Goal: Task Accomplishment & Management: Use online tool/utility

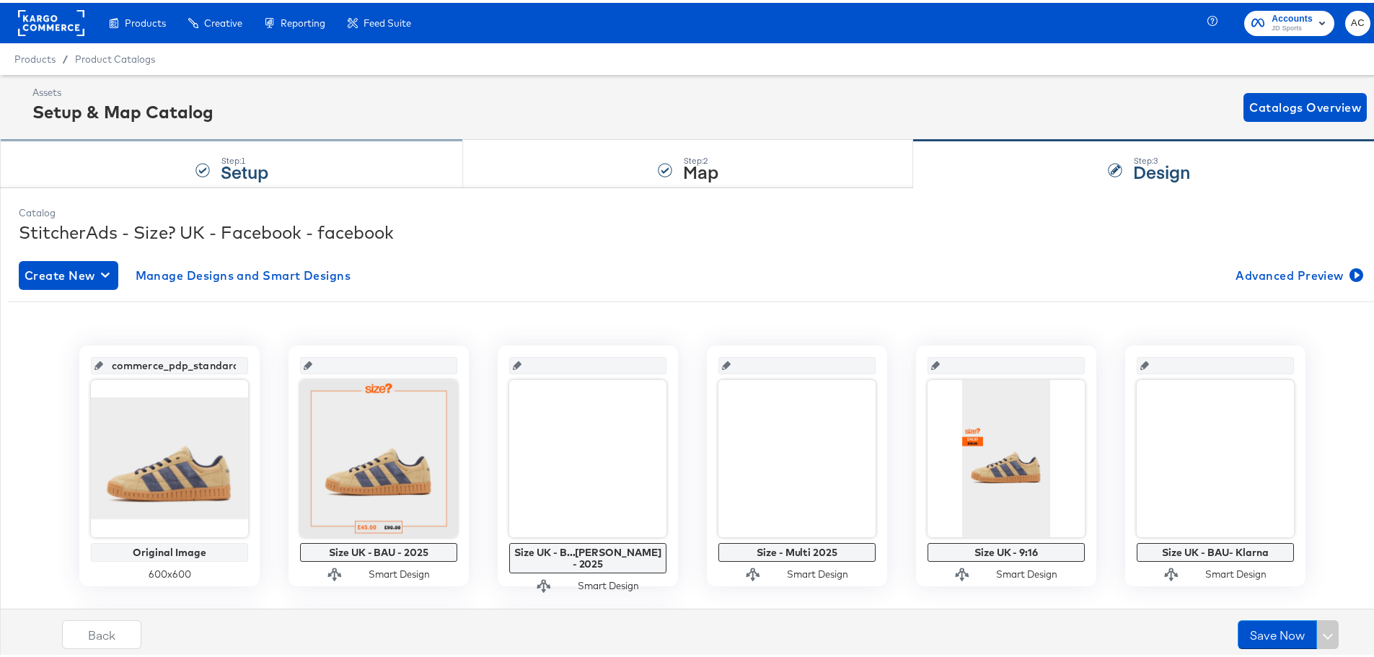
click at [349, 141] on div "Step: 1 Setup" at bounding box center [231, 162] width 463 height 48
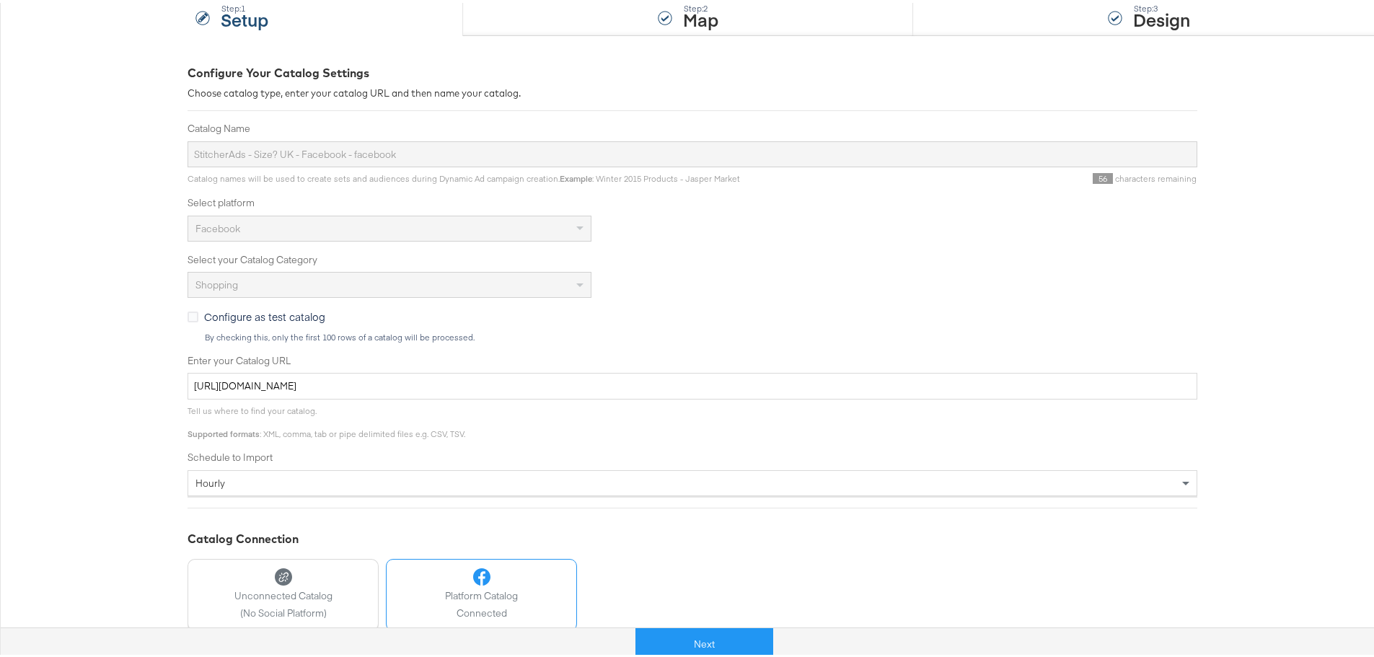
scroll to position [288, 0]
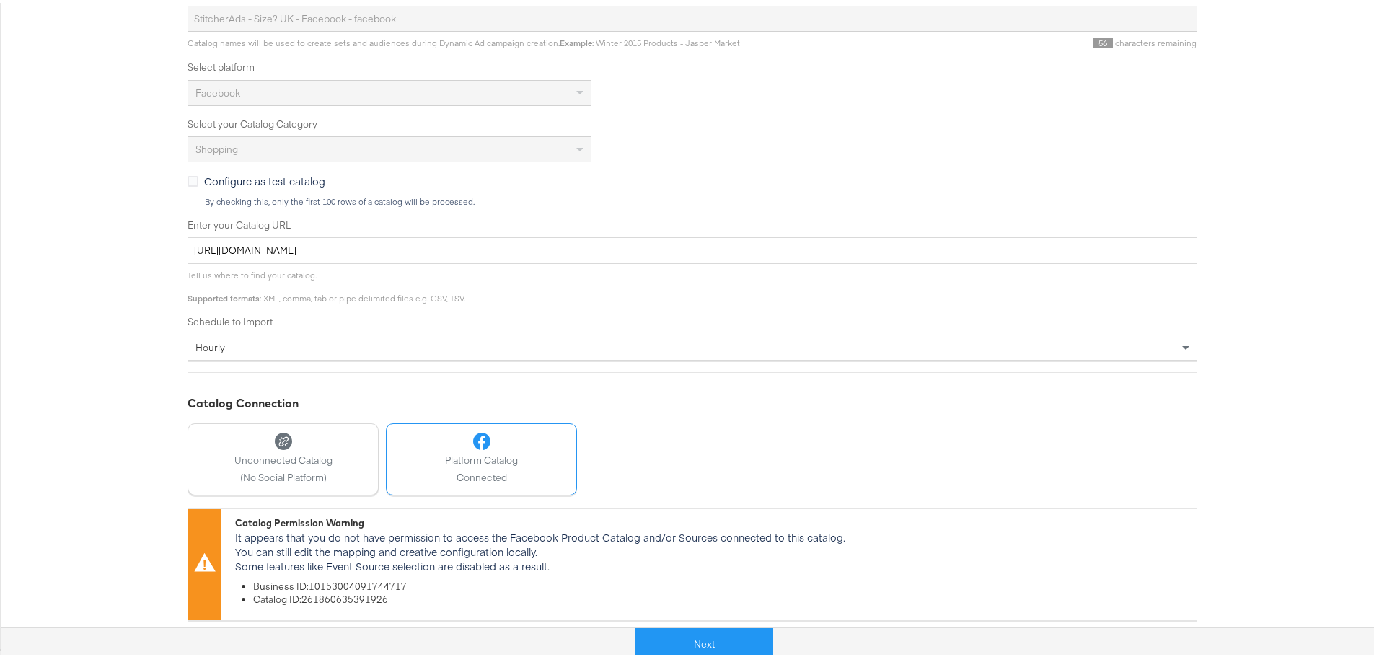
click at [722, 623] on div "Next" at bounding box center [704, 635] width 1384 height 43
click at [721, 634] on button "Next" at bounding box center [704, 641] width 138 height 32
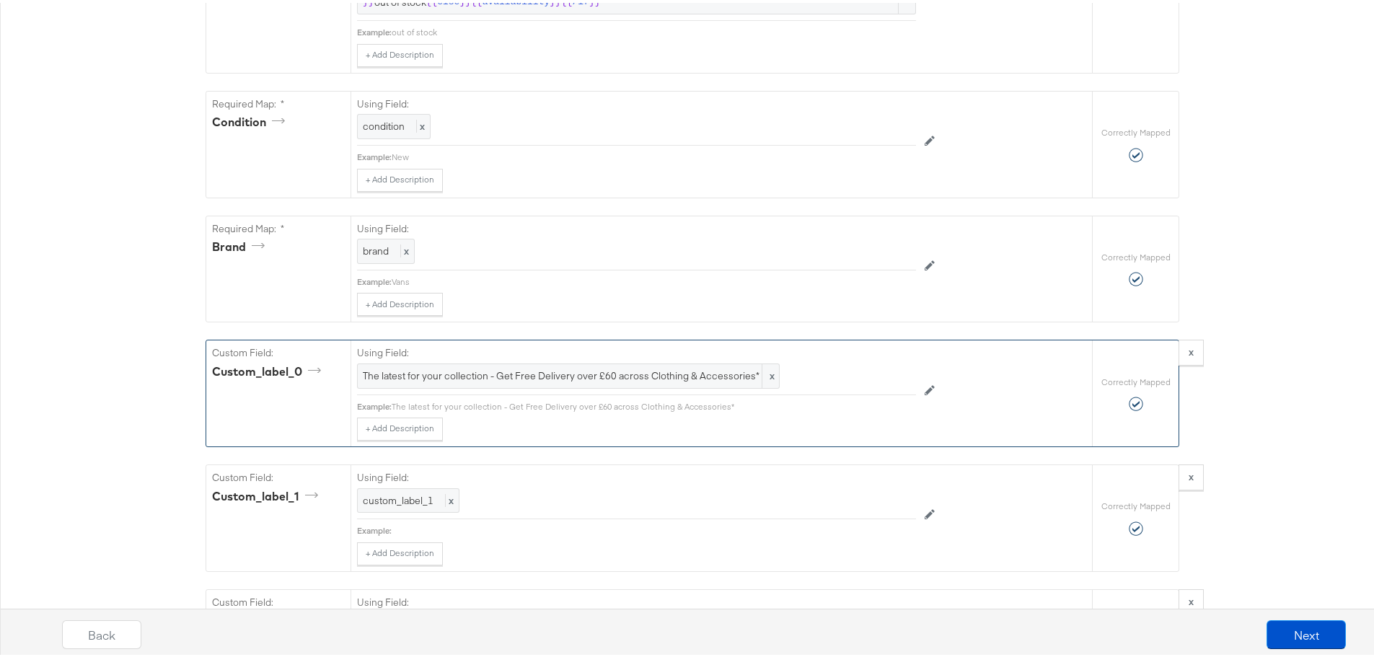
scroll to position [1298, 0]
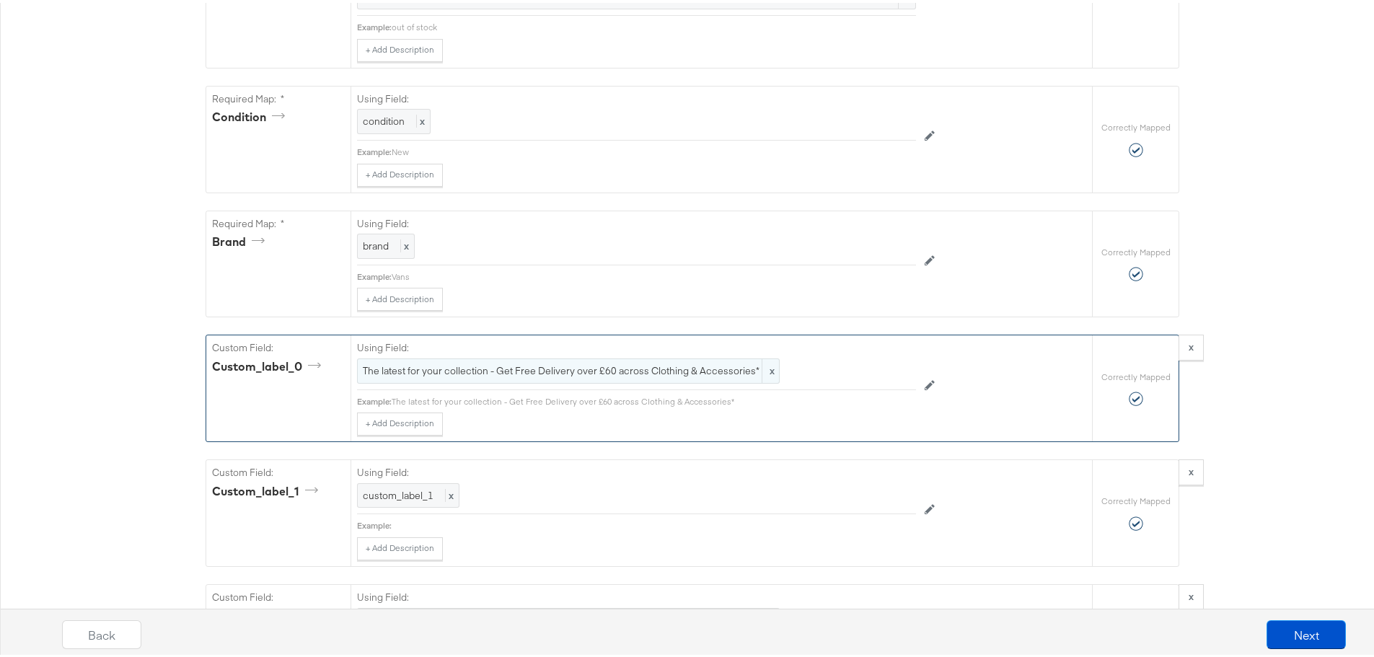
click at [660, 375] on span "The latest for your collection - Get Free Delivery over £60 across Clothing & A…" at bounding box center [568, 368] width 411 height 14
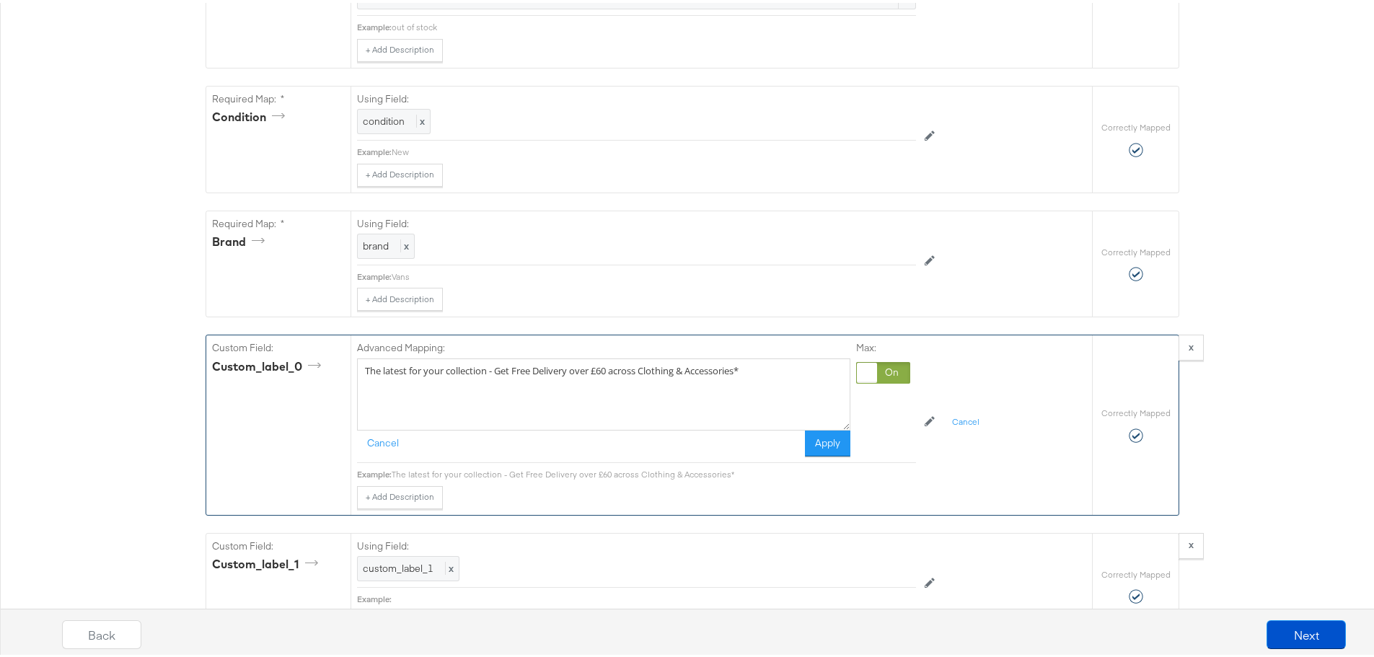
drag, startPoint x: 187, startPoint y: 322, endPoint x: 177, endPoint y: 318, distance: 10.7
paste textarea "Limited Time: Free Standard Delivery On Apparel & Accessories Orders Over £60."
click at [555, 407] on textarea "Limited Time: Free Standard Delivery On Apparel & Accessories Orders Over £60." at bounding box center [603, 391] width 493 height 72
click at [422, 376] on textarea "Limited Time: Free Standard Delivery On Apparel & Accessories Orders Over £60." at bounding box center [603, 391] width 493 height 72
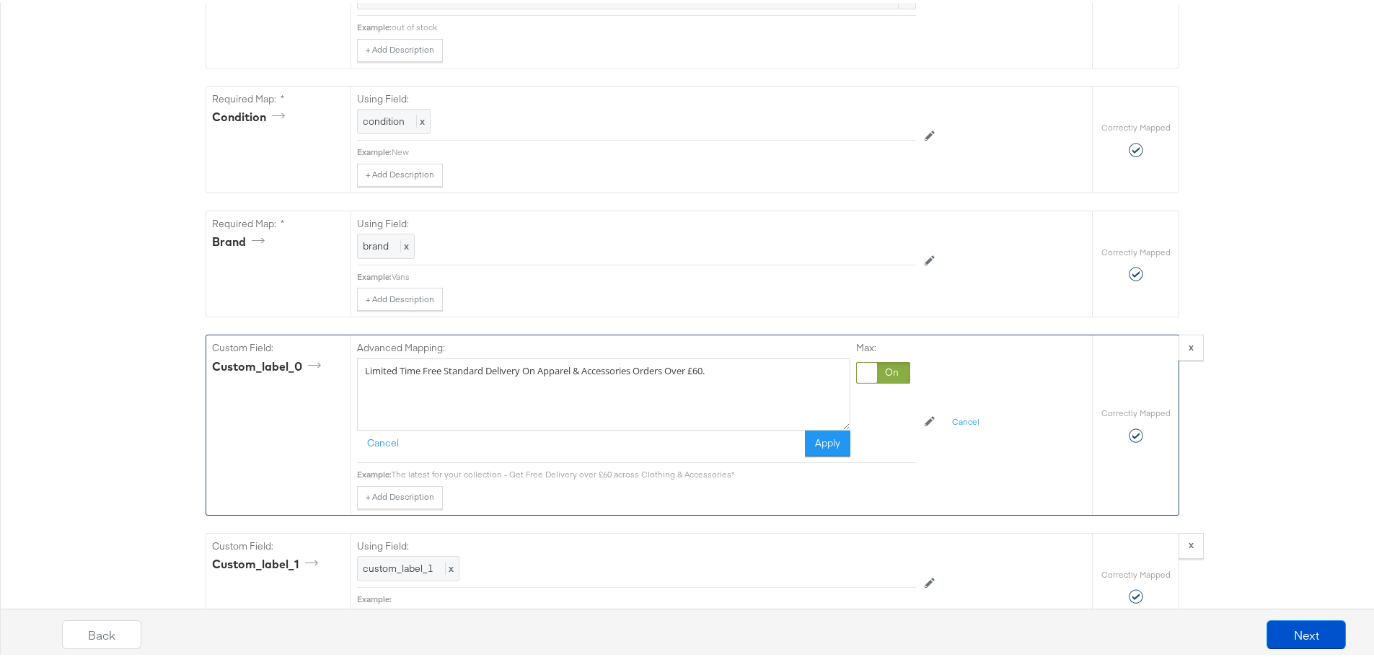
click at [454, 415] on textarea "Limited Time Free Standard Delivery On Apparel & Accessories Orders Over £60." at bounding box center [603, 391] width 493 height 72
drag, startPoint x: 419, startPoint y: 376, endPoint x: 345, endPoint y: 365, distance: 74.3
click at [350, 365] on div "Advanced Mapping: Limited Time Free Standard Delivery On Apparel & Accessories …" at bounding box center [720, 421] width 741 height 179
click at [446, 373] on textarea "Shop Now and get Free Standard Delivery On Apparel & Accessories Orders Over £6…" at bounding box center [603, 391] width 493 height 72
click at [387, 375] on textarea "Shop Now and get ree Standard Delivery On Apparel & Accessories Orders Over £60." at bounding box center [603, 391] width 493 height 72
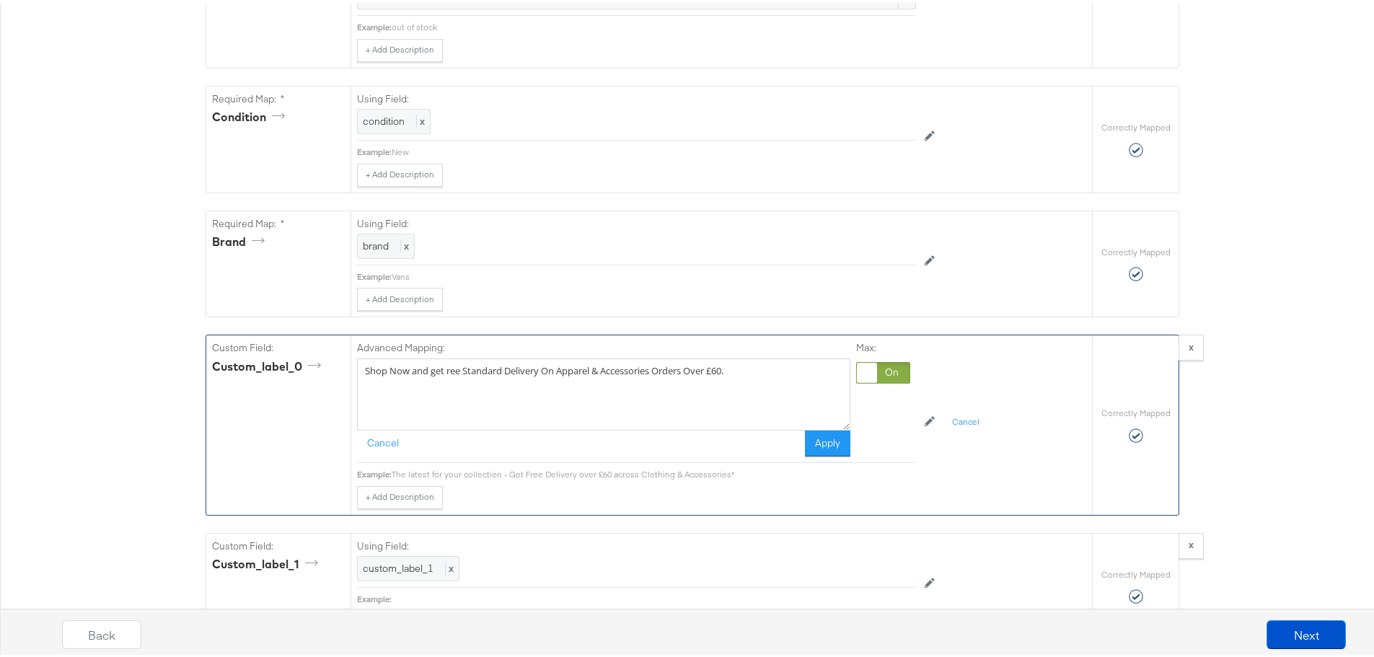
click at [393, 376] on textarea "Shop Now and get ree Standard Delivery On Apparel & Accessories Orders Over £60." at bounding box center [603, 391] width 493 height 72
click at [443, 378] on textarea "Shop now and get ree Standard Delivery On Apparel & Accessories Orders Over £60." at bounding box center [603, 391] width 493 height 72
click at [465, 376] on textarea "Shop now and get Free Standard Delivery On Apparel & Accessories Orders Over £6…" at bounding box center [603, 391] width 493 height 72
click at [543, 377] on textarea "Shop now and get Free Standard Delivery On Apparel & Accessories Orders Over £6…" at bounding box center [603, 391] width 493 height 72
drag, startPoint x: 658, startPoint y: 373, endPoint x: 665, endPoint y: 379, distance: 9.8
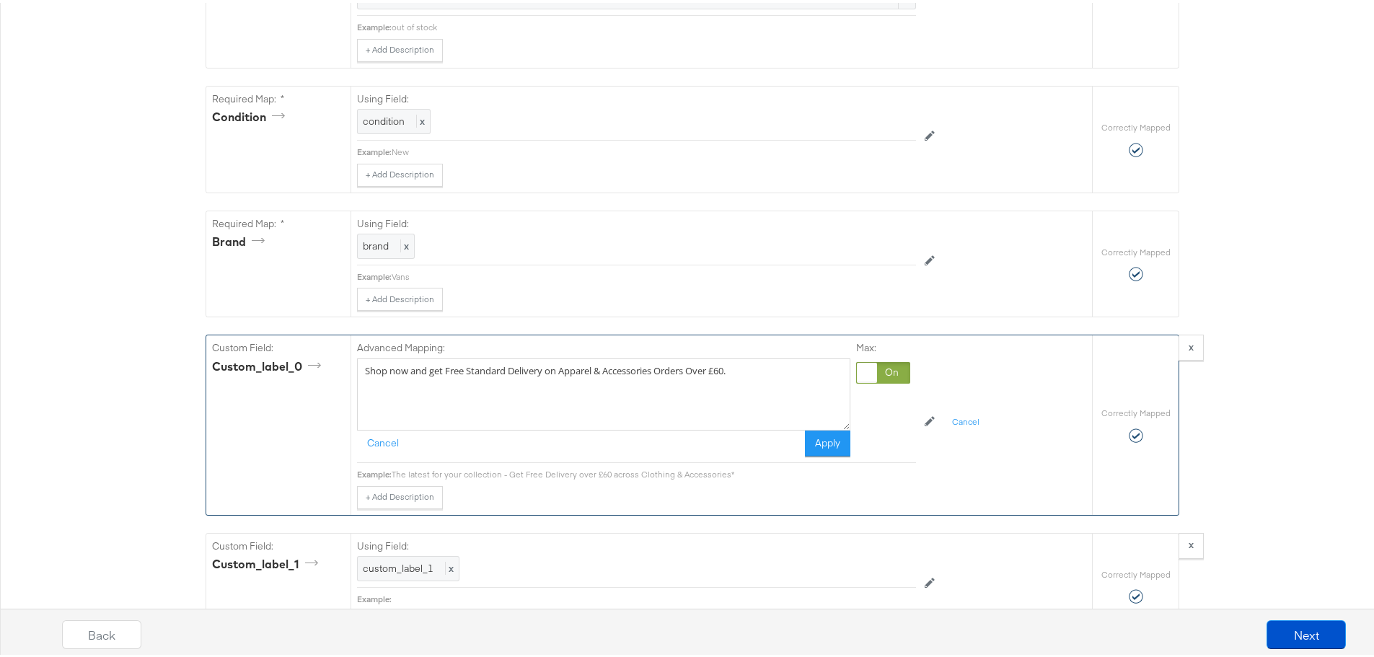
click at [658, 373] on textarea "Shop now and get Free Standard Delivery on Apparel & Accessories Orders Over £6…" at bounding box center [603, 391] width 493 height 72
click at [709, 375] on textarea "Shop now and get Free Standard Delivery on Apparel & Accessories on orders Over…" at bounding box center [603, 391] width 493 height 72
click at [695, 407] on textarea "Shop now and get Free Standard Delivery on Apparel & Accessories on orders over…" at bounding box center [603, 391] width 493 height 72
drag, startPoint x: 480, startPoint y: 387, endPoint x: 670, endPoint y: 402, distance: 190.2
click at [670, 402] on textarea "Shop now and get Free Standard Delivery on Apparel & Accessories on orders over…" at bounding box center [603, 391] width 493 height 72
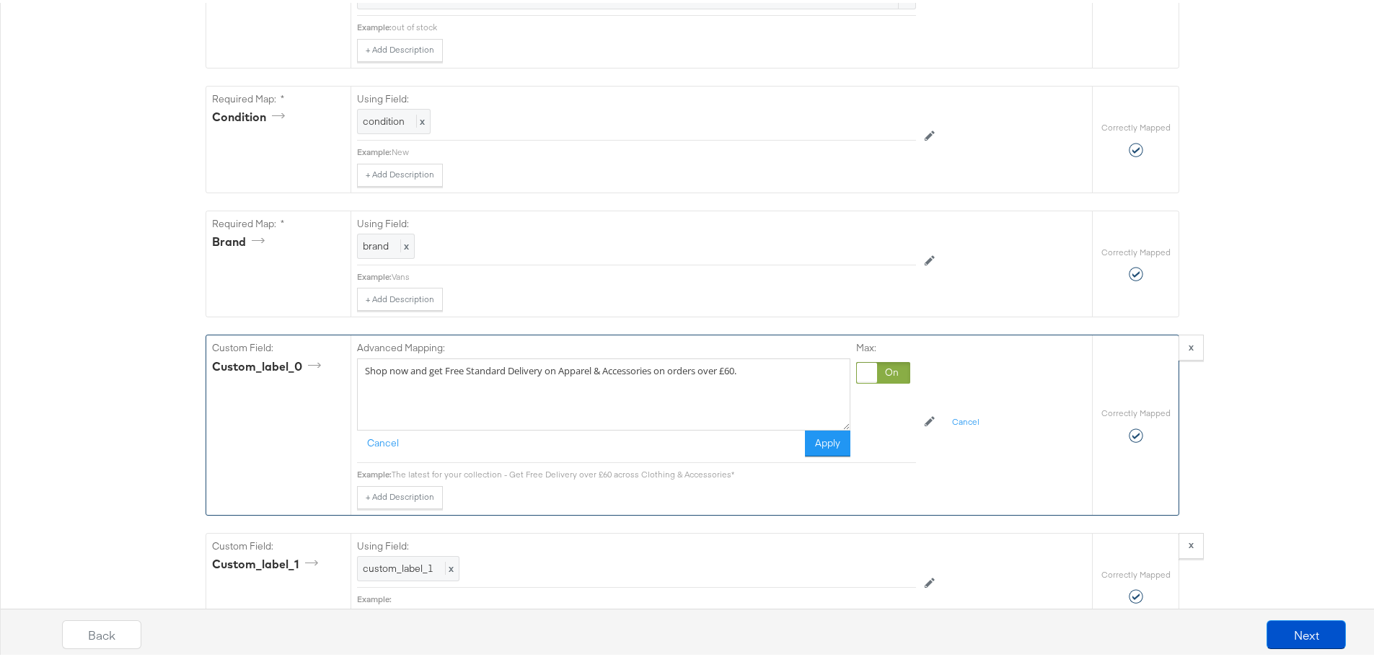
click at [673, 402] on textarea "Shop now and get Free Standard Delivery on Apparel & Accessories on orders over…" at bounding box center [603, 391] width 493 height 72
drag, startPoint x: 576, startPoint y: 398, endPoint x: 738, endPoint y: 453, distance: 171.2
click at [725, 438] on div "Advanced Mapping: Shop now and get Free Standard Delivery on Apparel & Accessor…" at bounding box center [603, 395] width 493 height 115
type textarea "Shop now and get Free Standard Delivery on Apparel & Accessories on orders over…"
click at [738, 450] on div "Cancel Apply" at bounding box center [603, 441] width 493 height 26
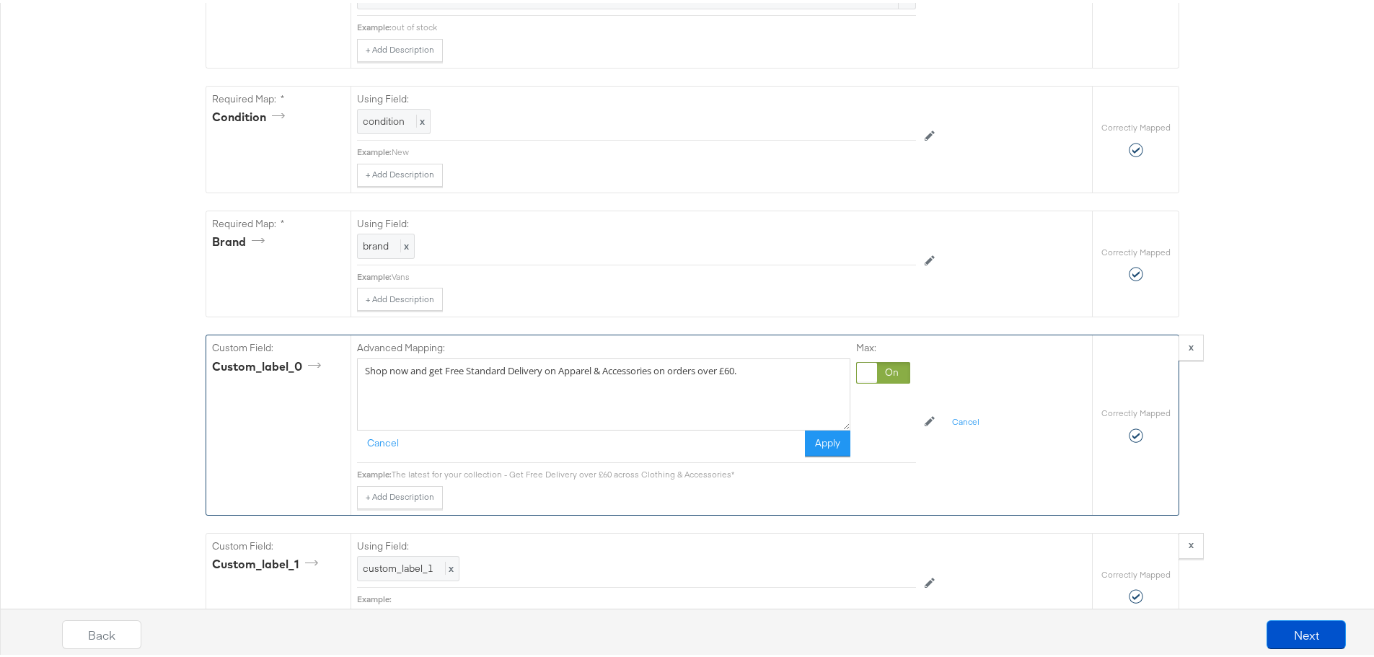
click at [828, 441] on button "Apply" at bounding box center [827, 441] width 45 height 26
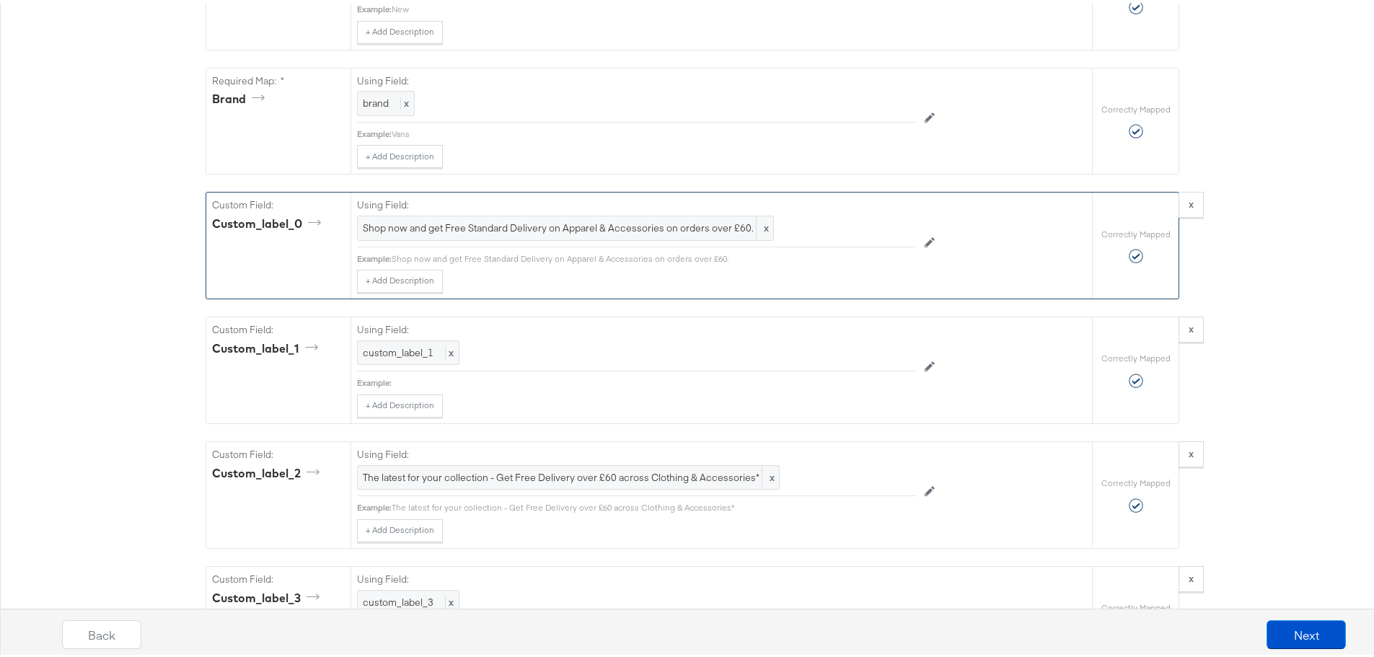
scroll to position [1442, 0]
click at [632, 228] on span "Shop now and get Free Standard Delivery on Apparel & Accessories on orders over…" at bounding box center [565, 224] width 405 height 14
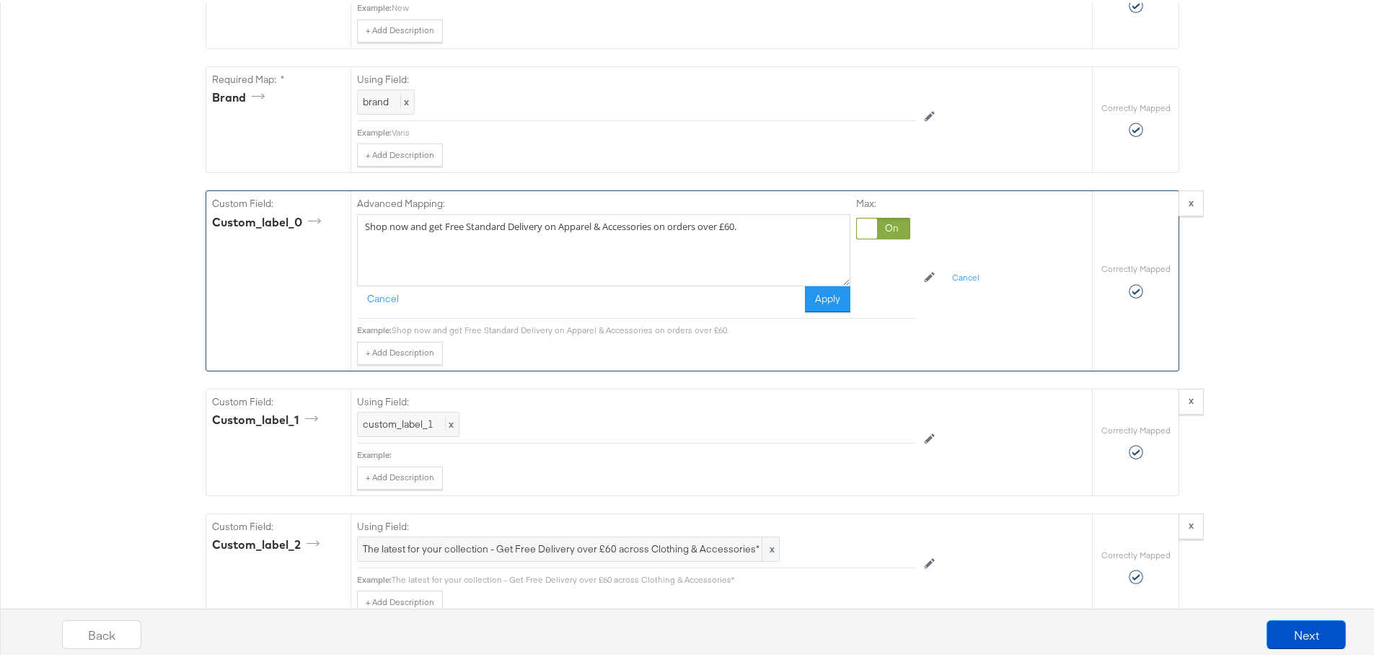
click at [624, 222] on textarea "Shop now and get Free Standard Delivery on Apparel & Accessories on orders over…" at bounding box center [603, 247] width 493 height 72
click at [774, 233] on textarea "Shop now and get Free Standard Delivery on Apparel & Accessories on orders over…" at bounding box center [603, 247] width 493 height 72
click at [558, 226] on textarea "Shop now and get Free Standard Delivery on Apparel & Accessories on orders over…" at bounding box center [603, 247] width 493 height 72
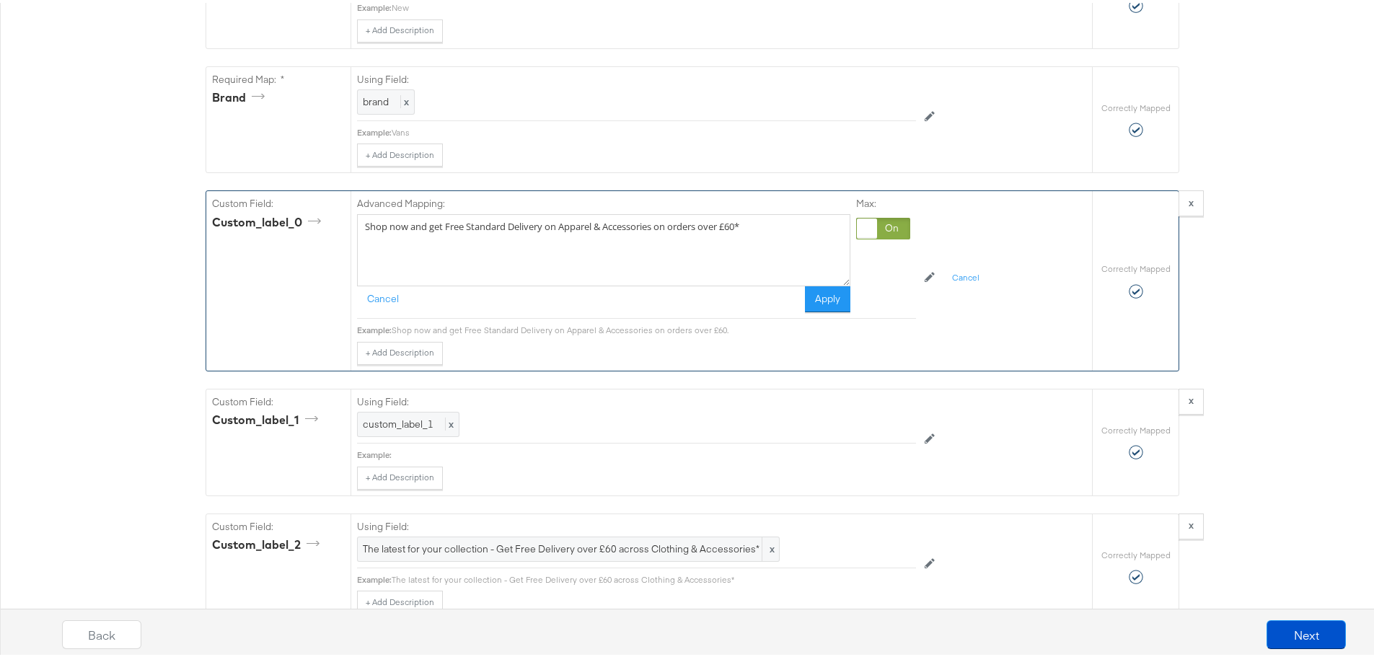
click at [558, 226] on textarea "Shop now and get Free Standard Delivery on Apparel & Accessories on orders over…" at bounding box center [603, 247] width 493 height 72
type textarea "Shop now and get Free Standard Delivery on Apparel & Accessories on orders over…"
click at [810, 305] on button "Apply" at bounding box center [827, 296] width 45 height 26
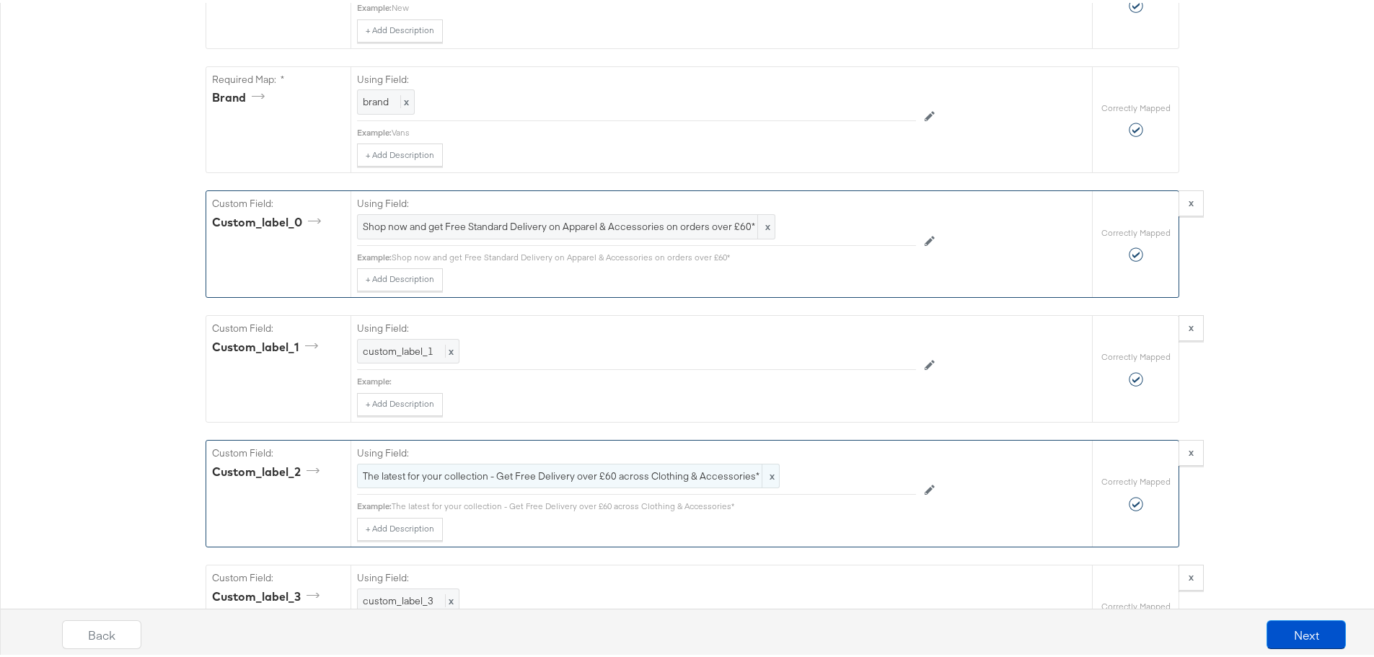
click at [716, 478] on span "The latest for your collection - Get Free Delivery over £60 across Clothing & A…" at bounding box center [568, 473] width 411 height 14
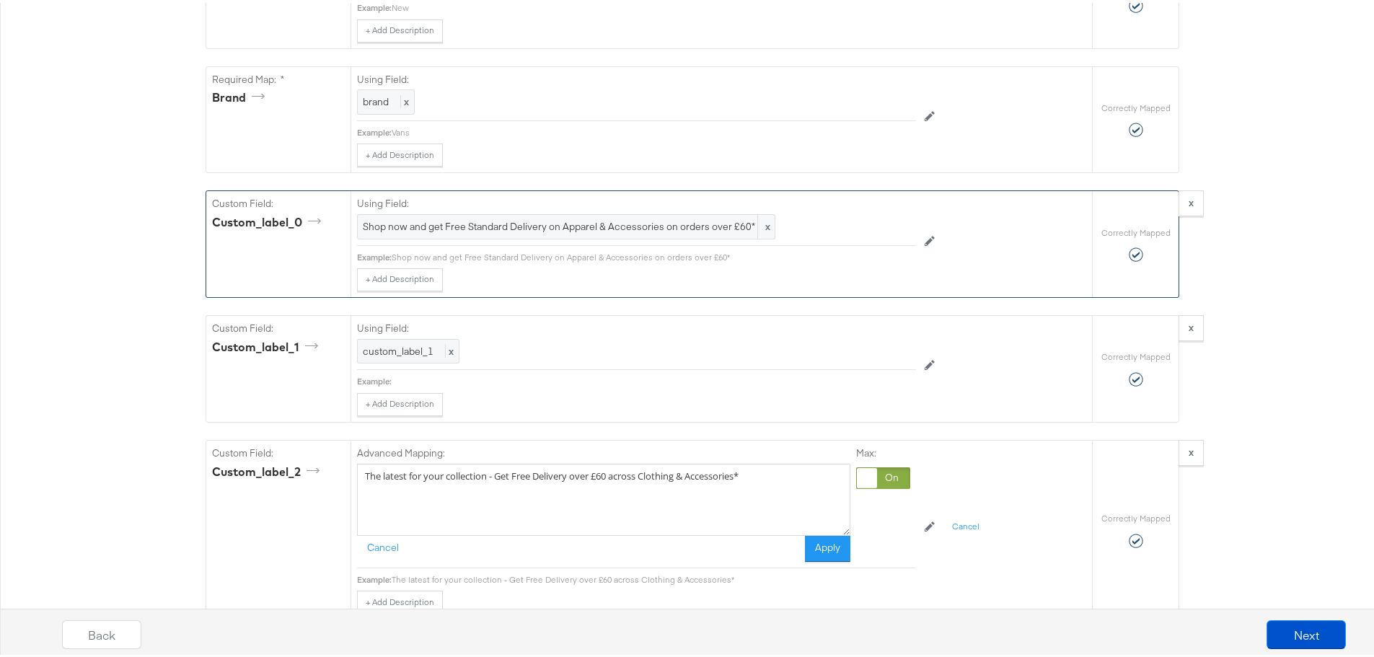
drag, startPoint x: 313, startPoint y: 466, endPoint x: 166, endPoint y: 446, distance: 148.6
paste textarea "Shop now and get Free Standard Delivery on Apparel & Accessories on orders over…"
click at [828, 533] on textarea "Shop now and get Free Standard Delivery on Apparel & Accessories on orders over…" at bounding box center [603, 497] width 493 height 72
type textarea "Shop now and get Free Standard Delivery on Apparel & Accessories on orders over…"
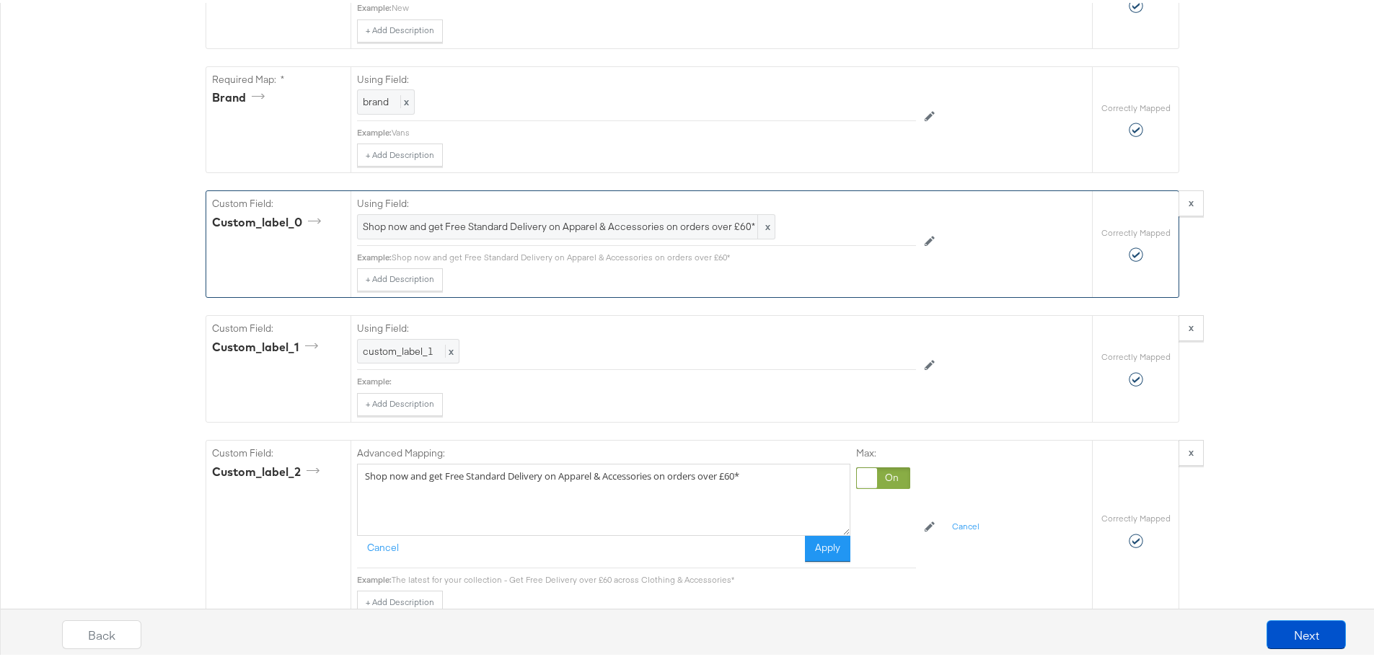
drag, startPoint x: 805, startPoint y: 553, endPoint x: 820, endPoint y: 554, distance: 15.2
click at [806, 553] on button "Apply" at bounding box center [827, 546] width 45 height 26
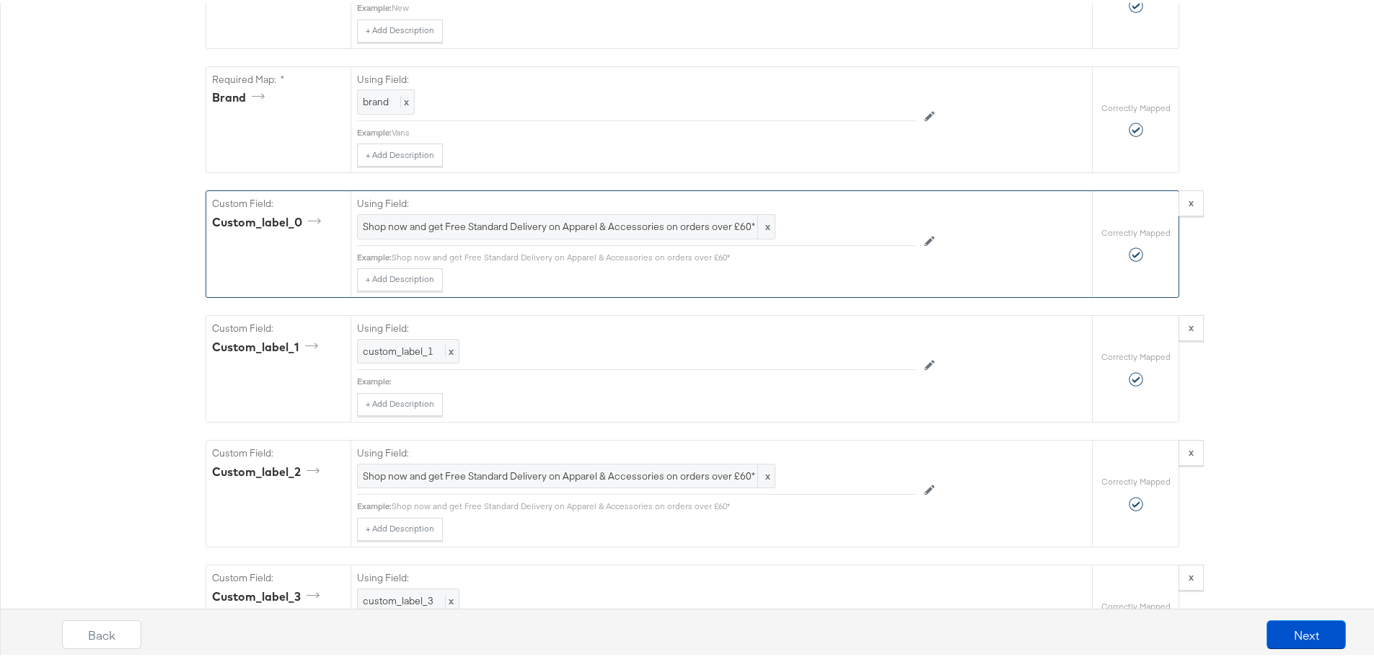
click at [1293, 648] on div "Back Next" at bounding box center [703, 637] width 1399 height 54
click at [1289, 634] on button "Next" at bounding box center [1305, 631] width 79 height 29
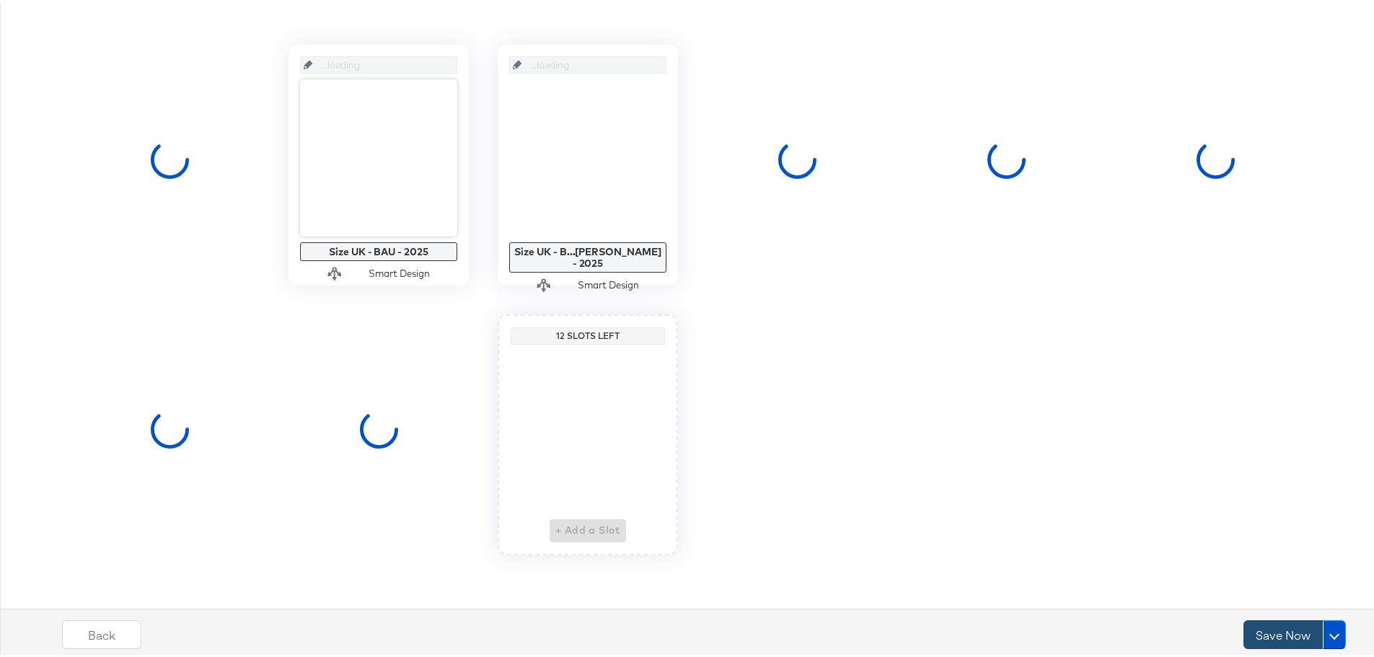
scroll to position [0, 0]
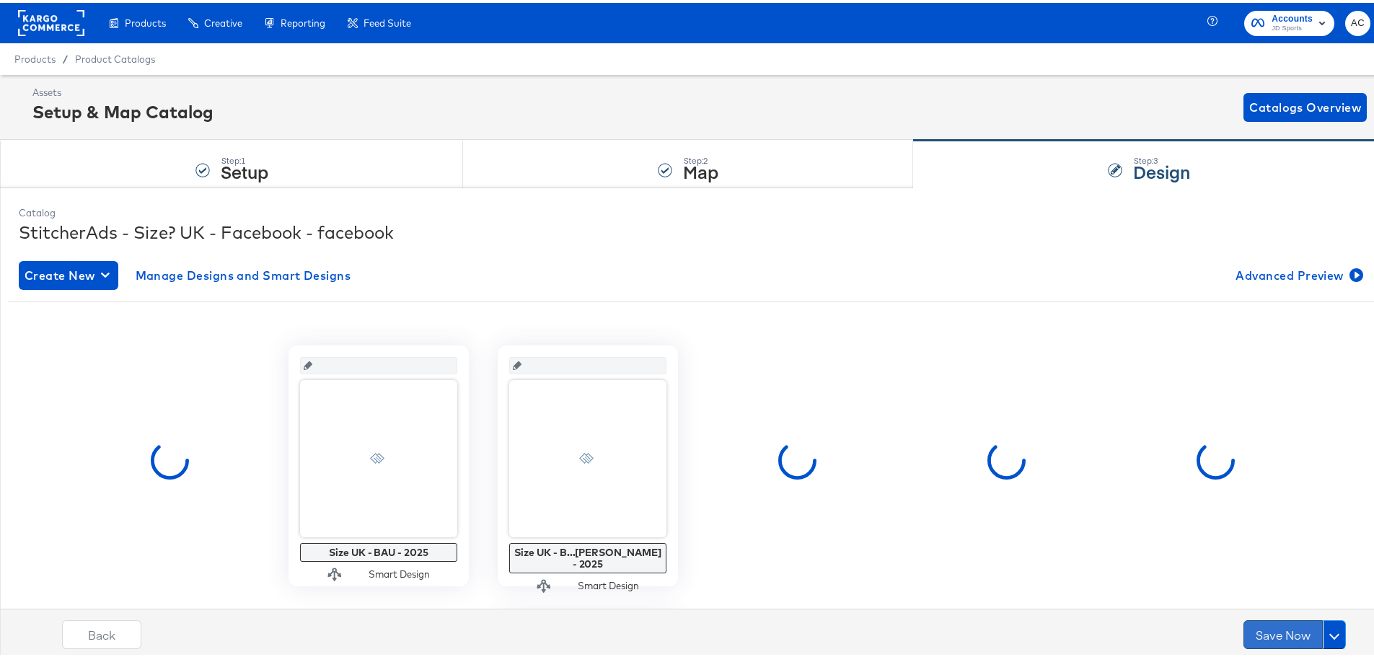
click at [1257, 634] on button "Save Now" at bounding box center [1282, 631] width 79 height 29
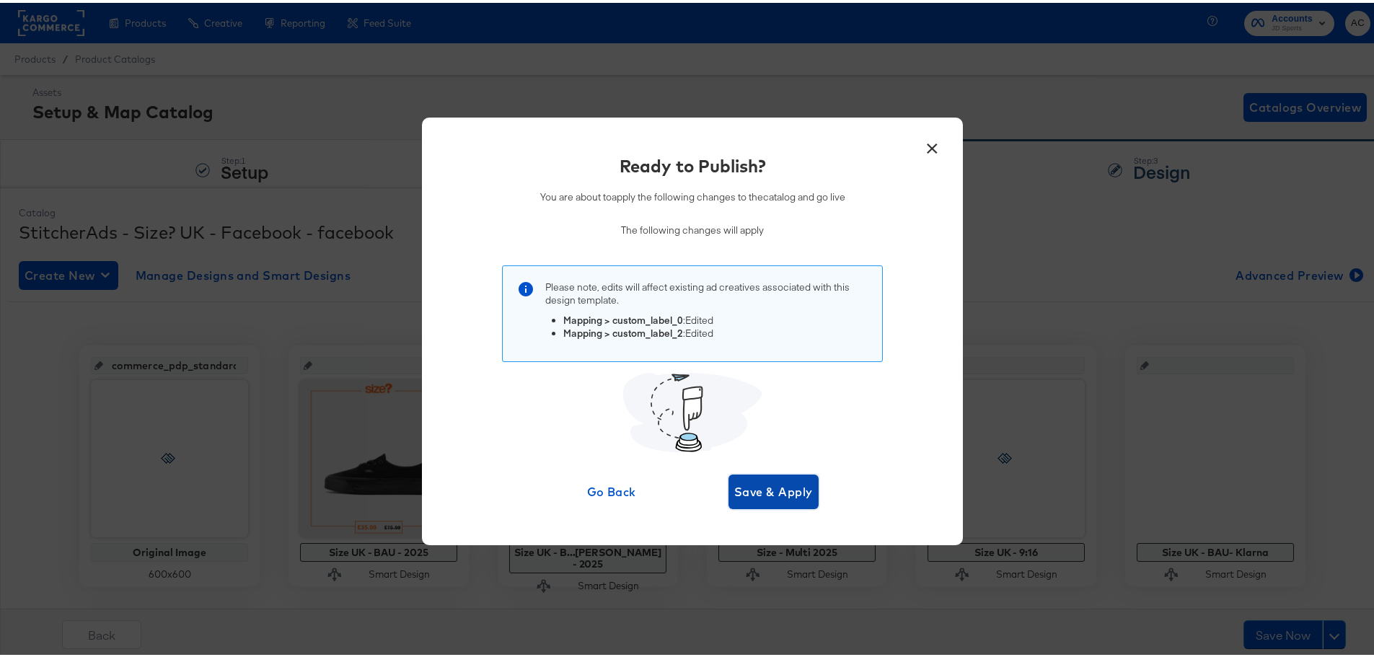
click at [770, 489] on span "Save & Apply" at bounding box center [773, 489] width 79 height 20
